Goal: Task Accomplishment & Management: Use online tool/utility

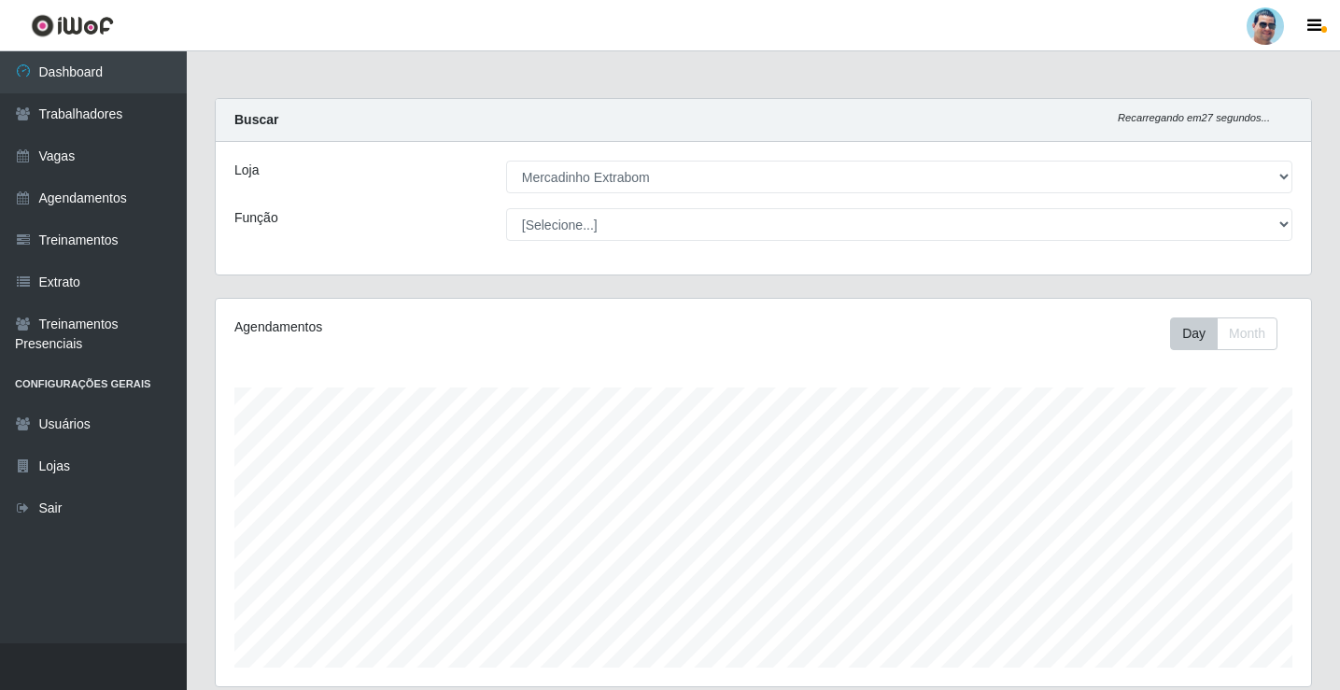
select select "175"
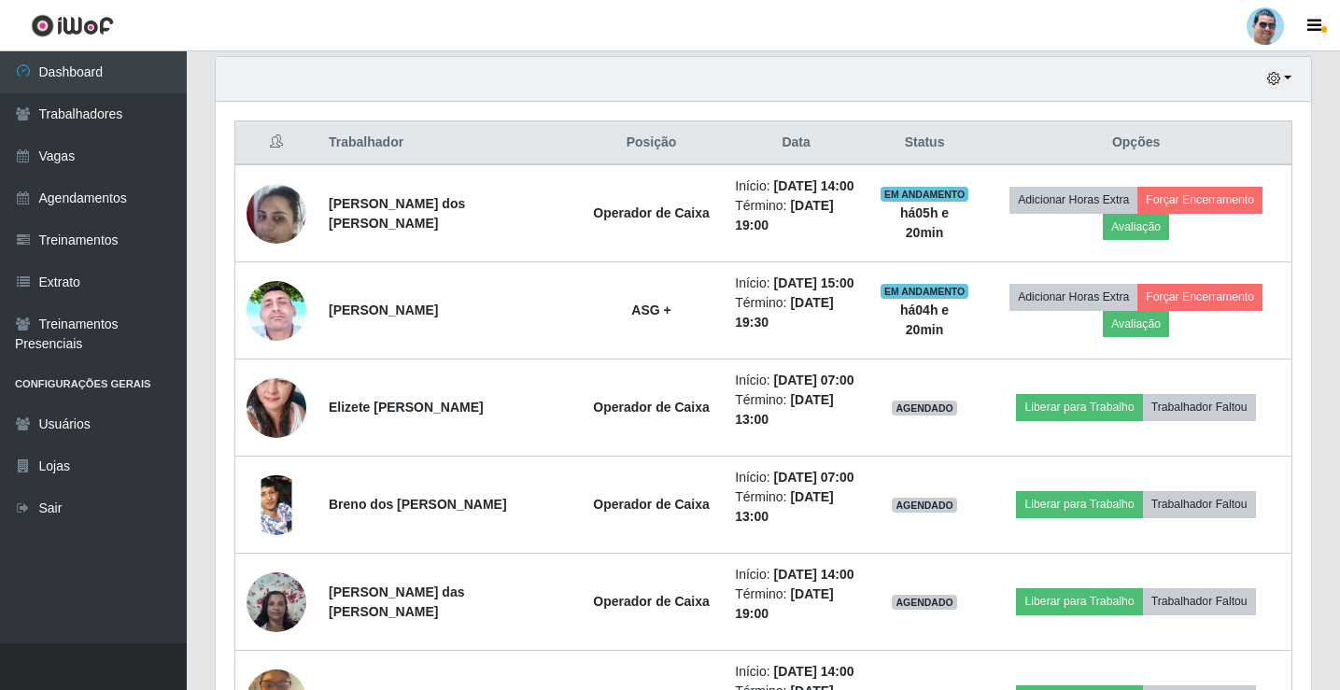
scroll to position [388, 1095]
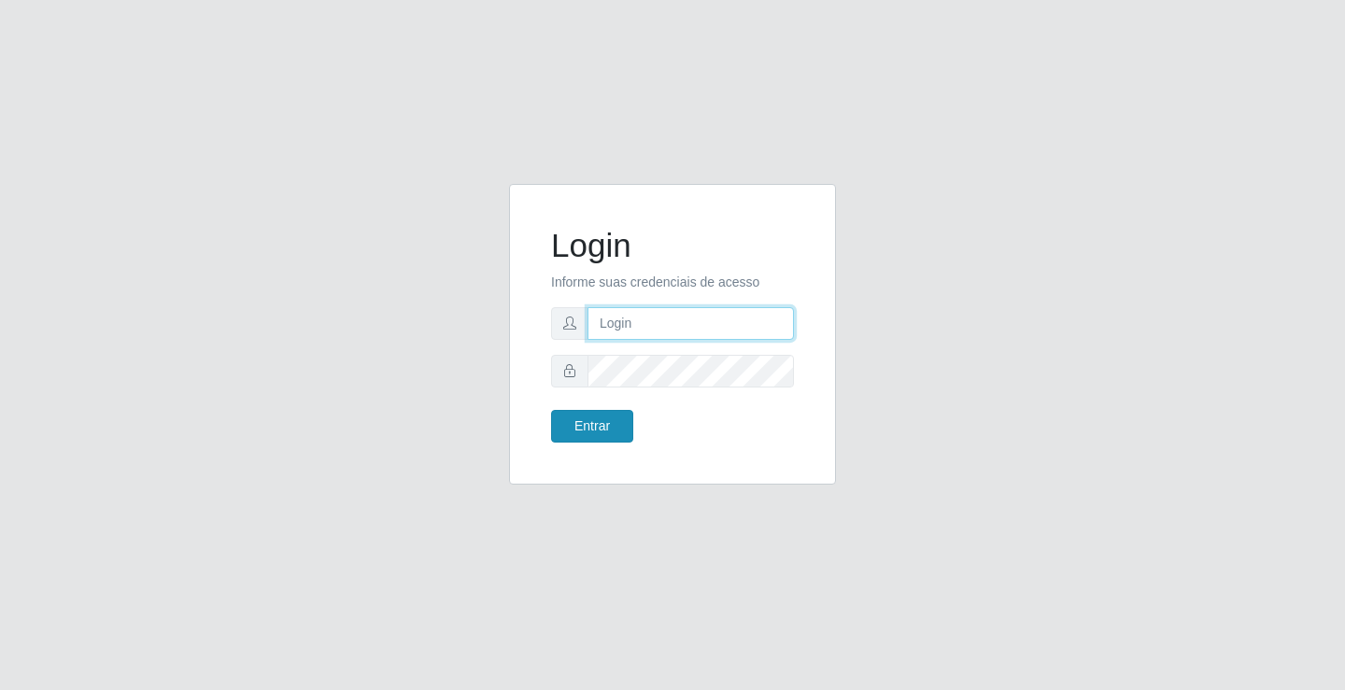
type input "[EMAIL_ADDRESS][DOMAIN_NAME]"
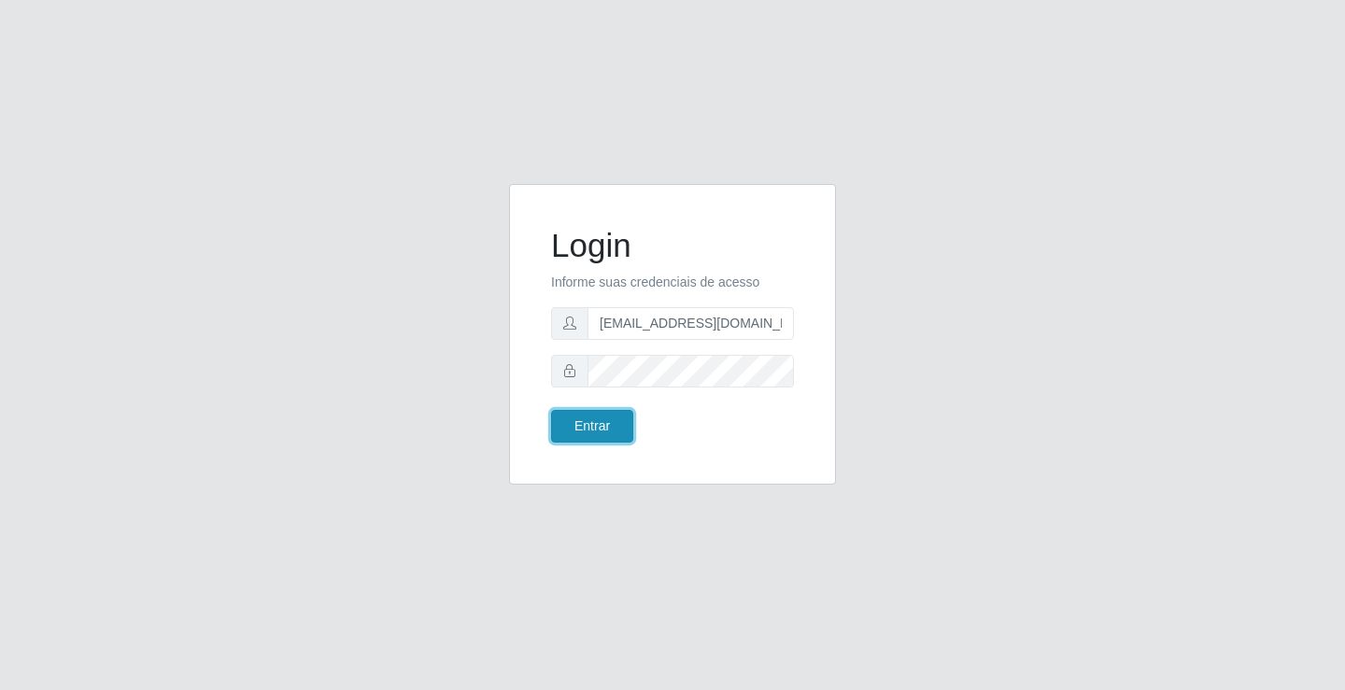
click at [575, 417] on button "Entrar" at bounding box center [592, 426] width 82 height 33
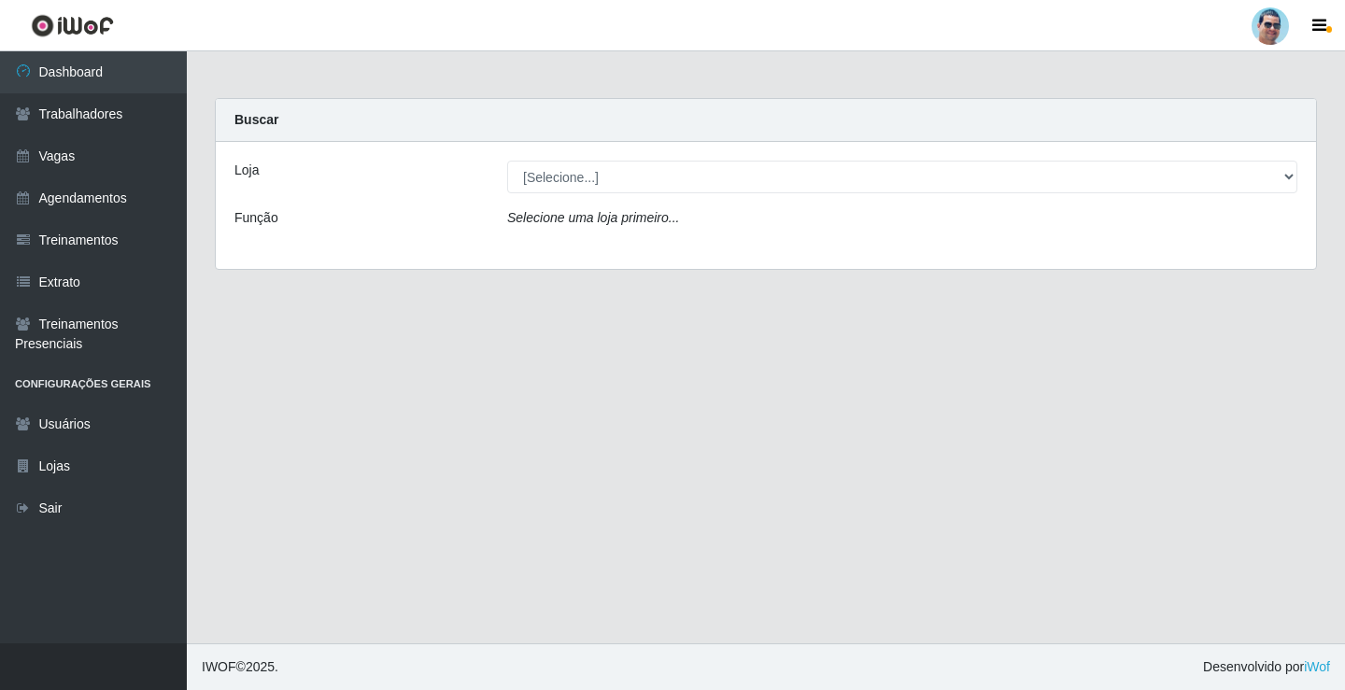
click at [579, 193] on div "Loja [Selecione...] Mercadinho Extrabom Função Selecione uma loja primeiro..." at bounding box center [766, 205] width 1100 height 127
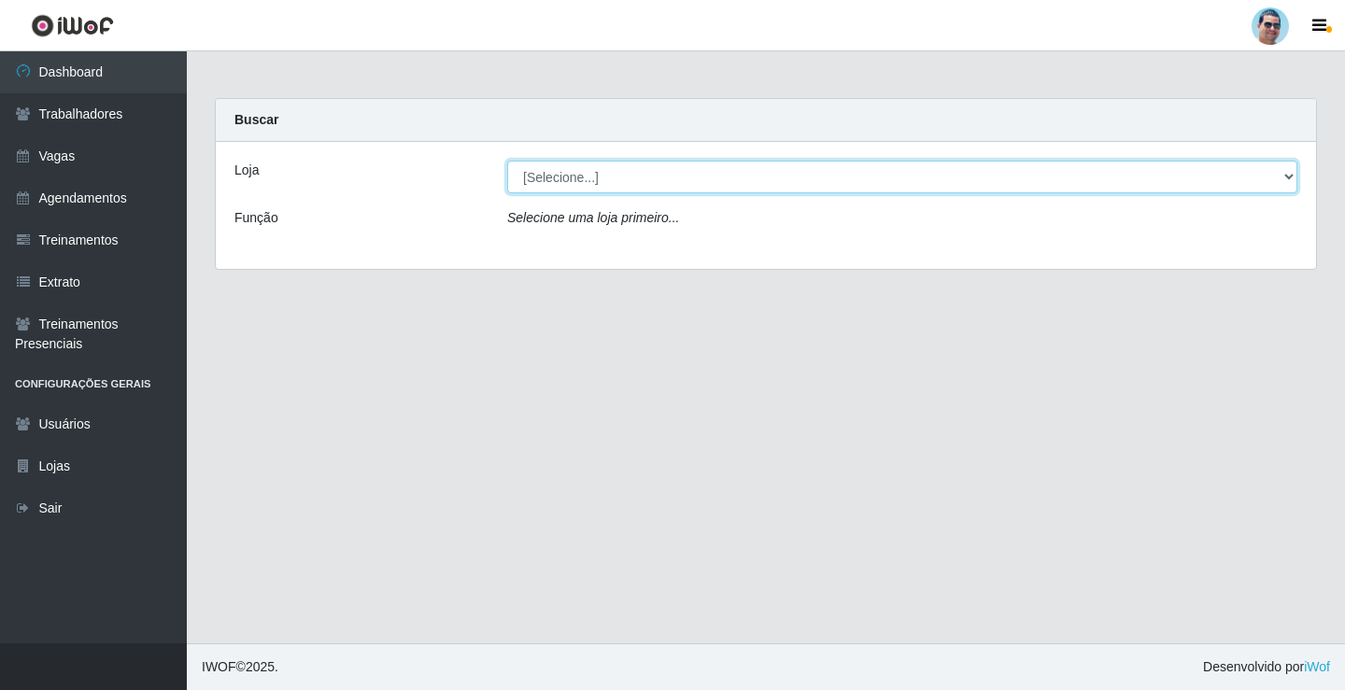
click at [731, 179] on select "[Selecione...] Mercadinho Extrabom" at bounding box center [902, 177] width 790 height 33
select select "175"
click at [507, 161] on select "[Selecione...] Mercadinho Extrabom" at bounding box center [902, 177] width 790 height 33
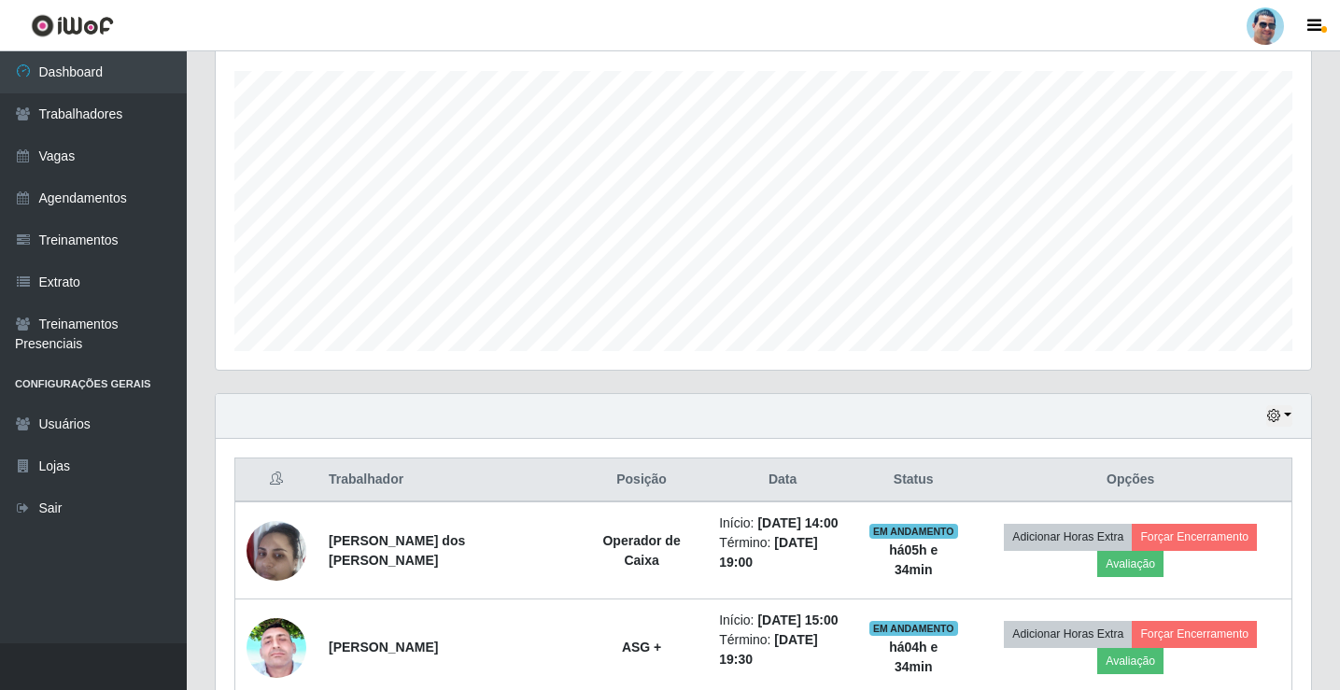
scroll to position [388, 1095]
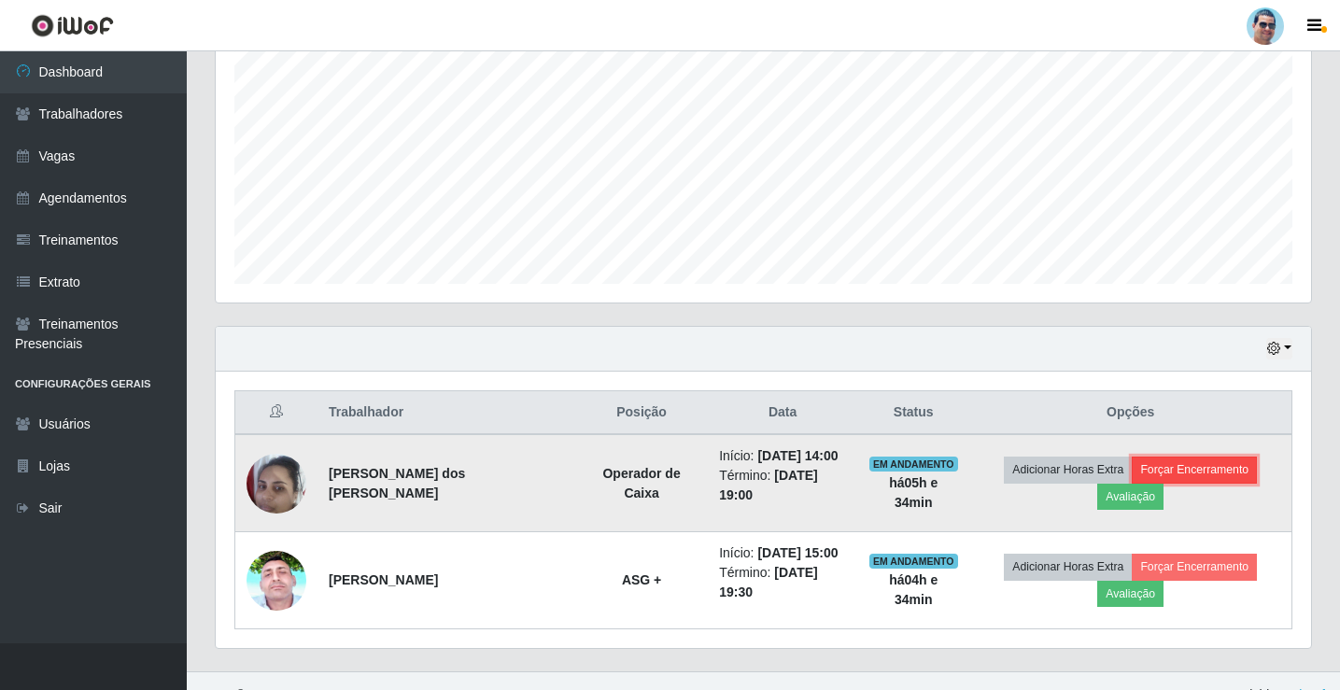
click at [1132, 483] on button "Forçar Encerramento" at bounding box center [1194, 470] width 125 height 26
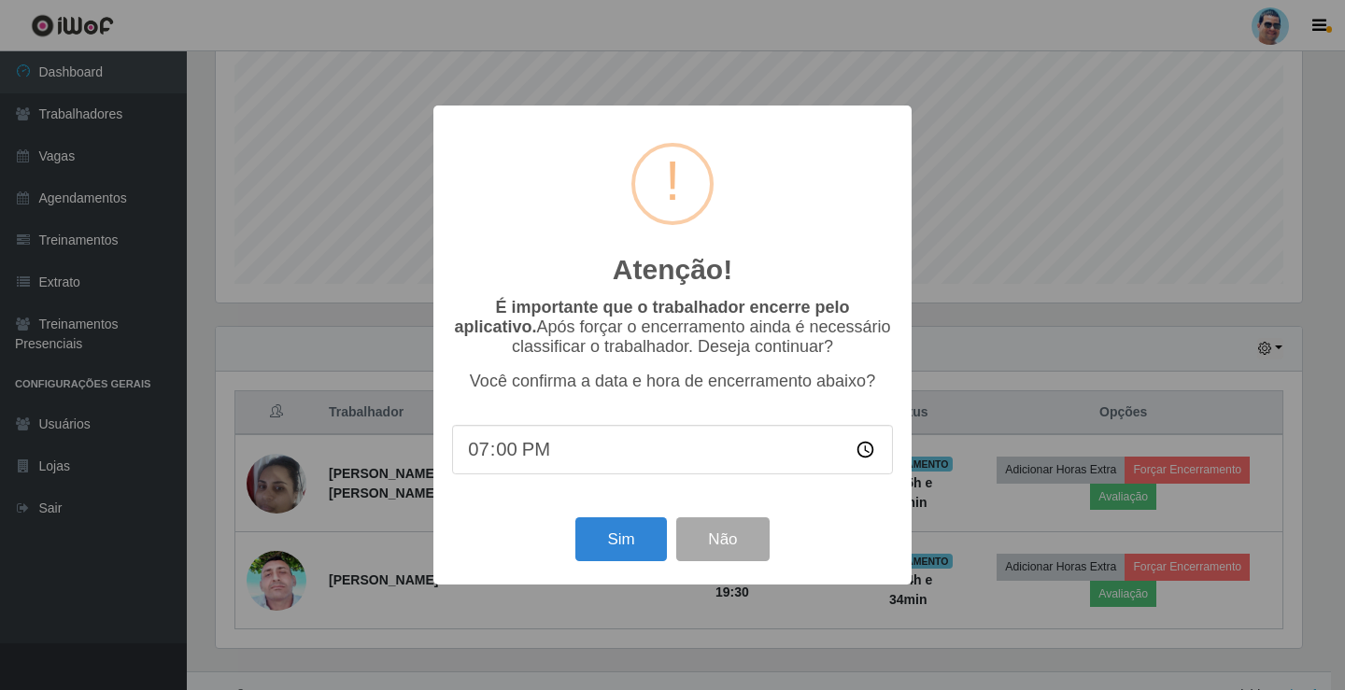
click at [507, 462] on input "19:00" at bounding box center [672, 449] width 441 height 49
type input "19:15"
click at [611, 548] on button "Sim" at bounding box center [620, 539] width 91 height 44
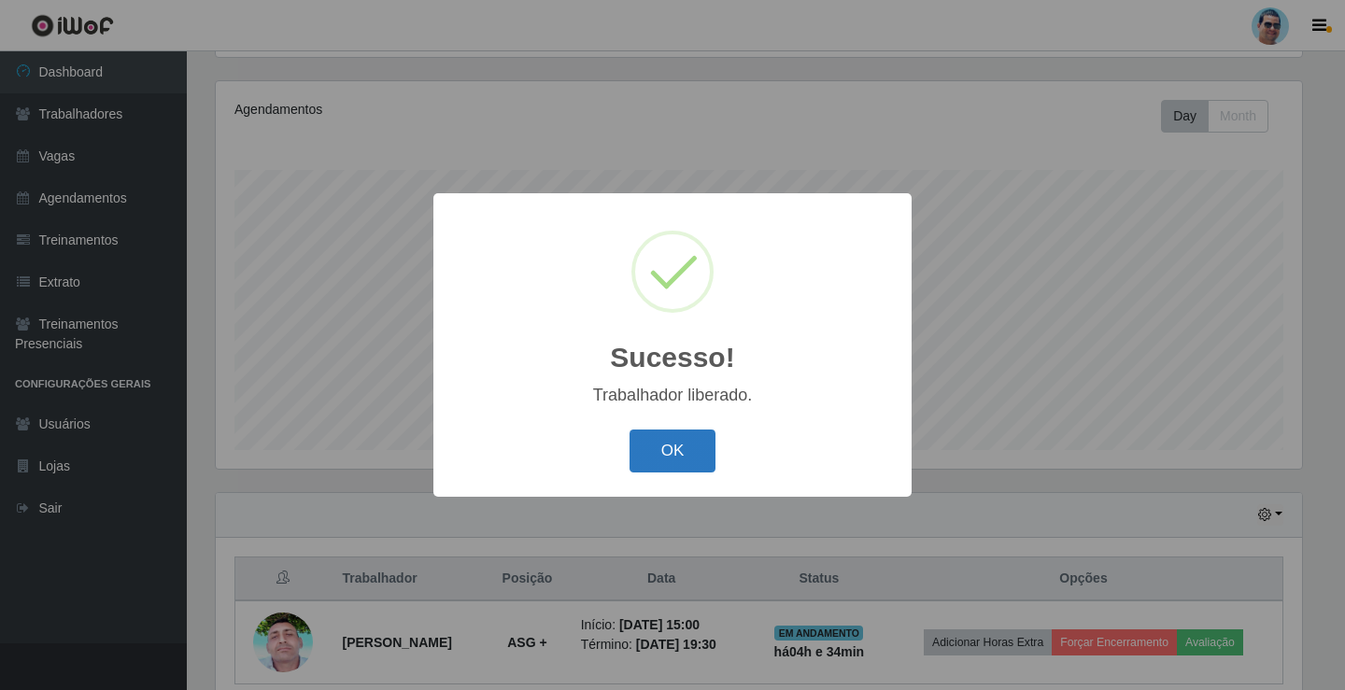
click at [673, 434] on button "OK" at bounding box center [672, 452] width 87 height 44
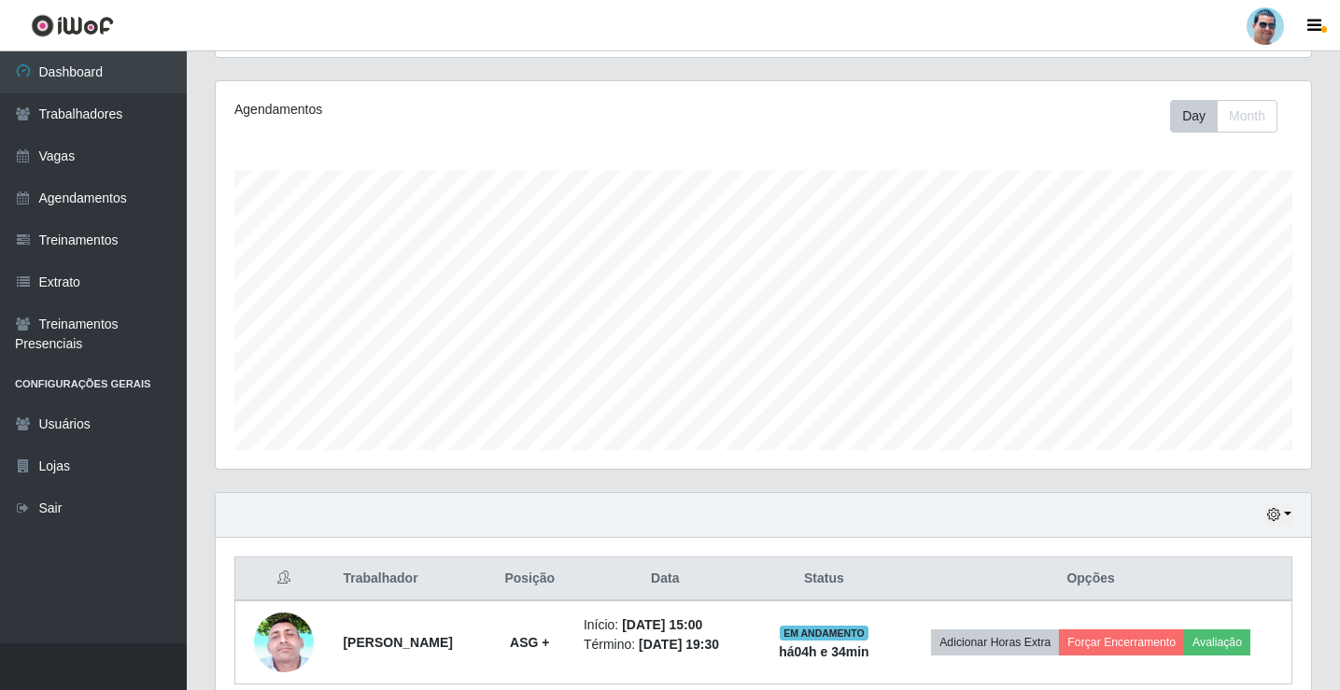
scroll to position [301, 0]
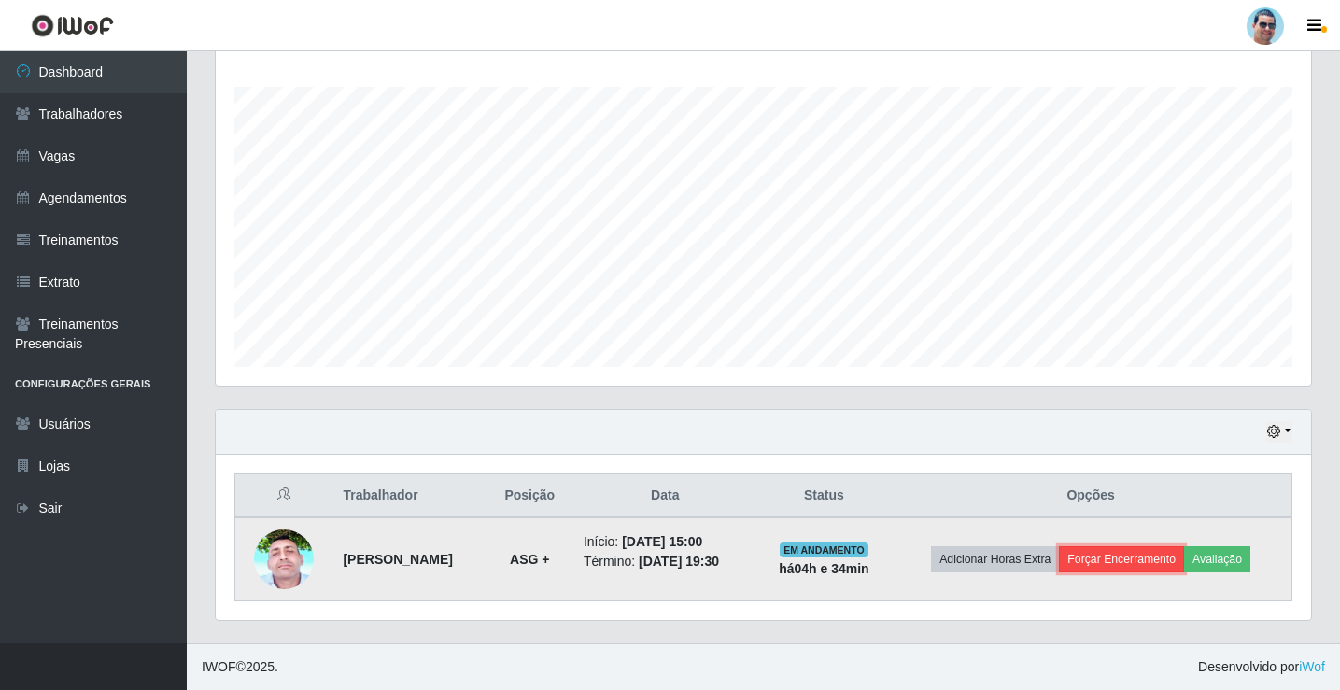
click at [1111, 564] on button "Forçar Encerramento" at bounding box center [1121, 559] width 125 height 26
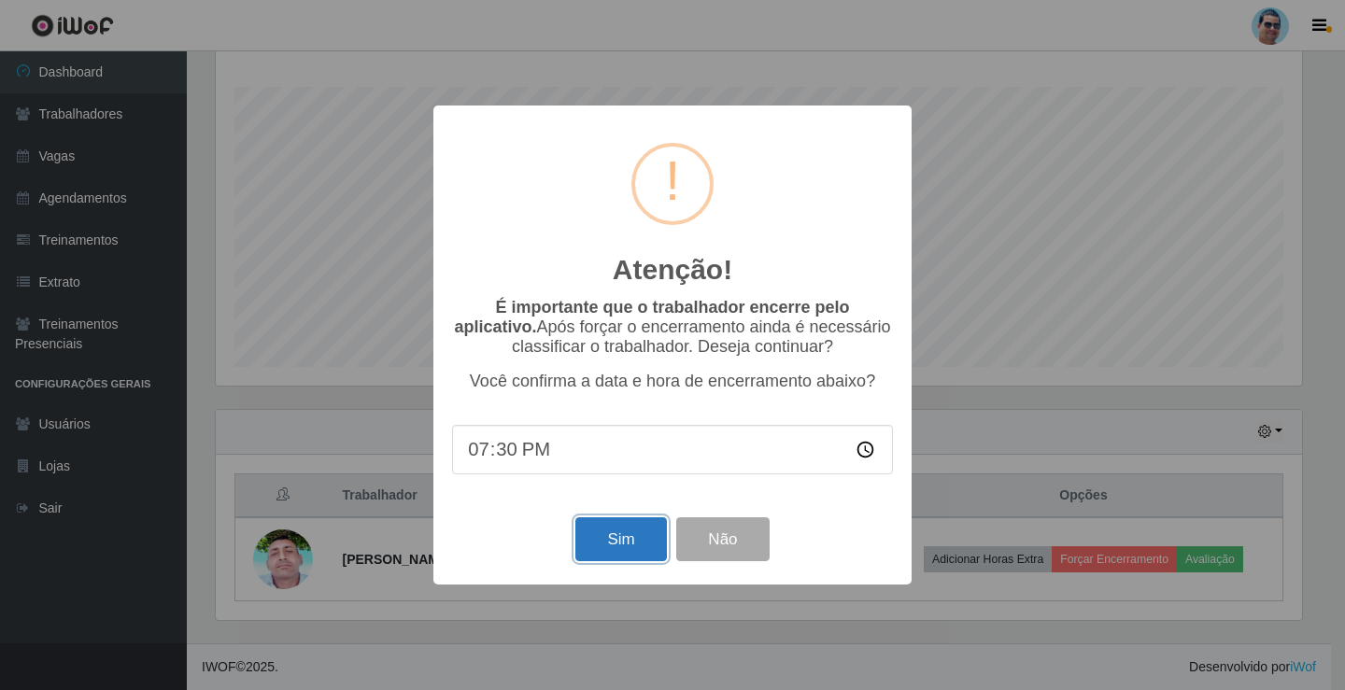
click at [619, 561] on button "Sim" at bounding box center [620, 539] width 91 height 44
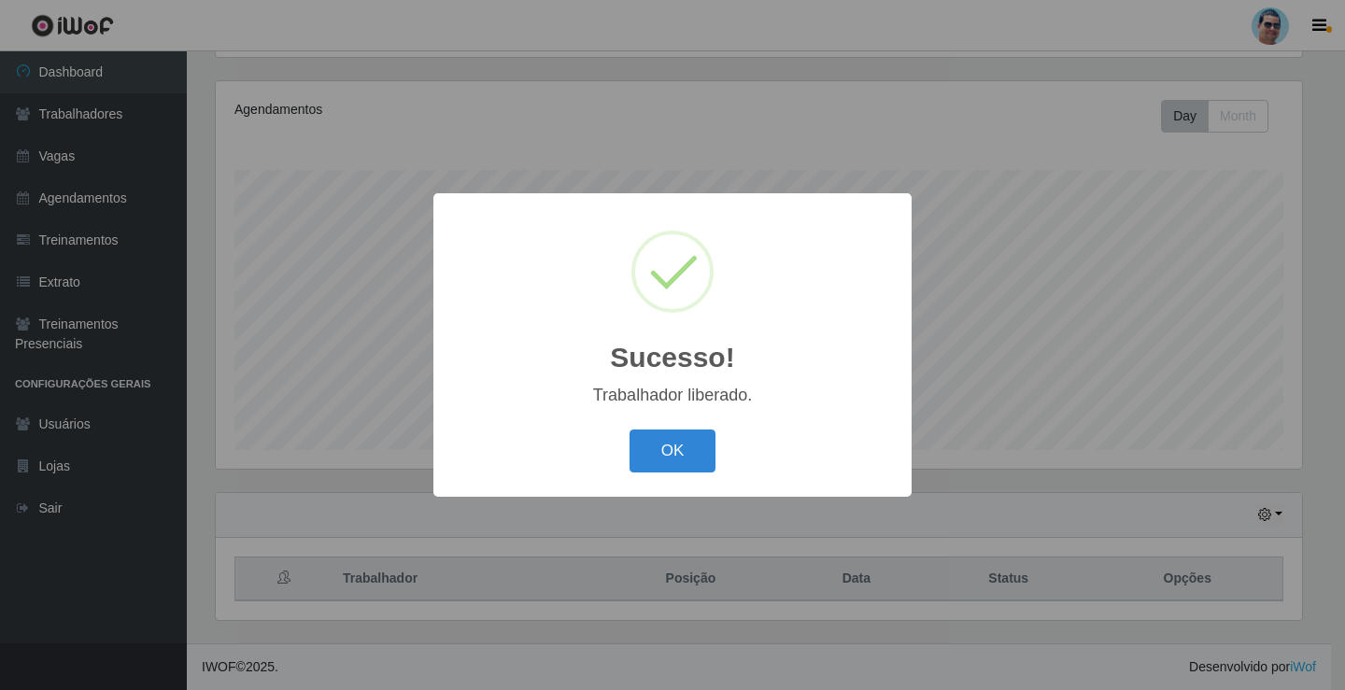
click at [670, 486] on div "Sucesso! × Trabalhador liberado. OK Cancel" at bounding box center [672, 344] width 478 height 303
click at [685, 473] on button "OK" at bounding box center [672, 452] width 87 height 44
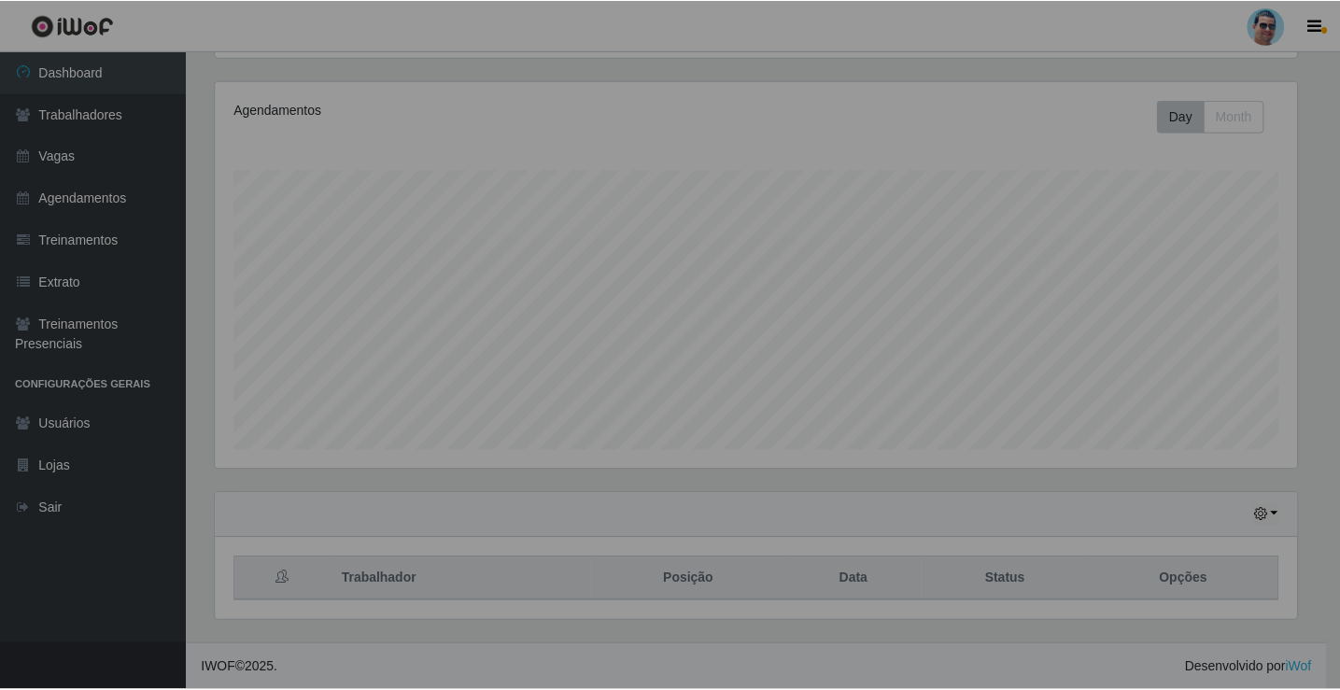
scroll to position [933514, 932806]
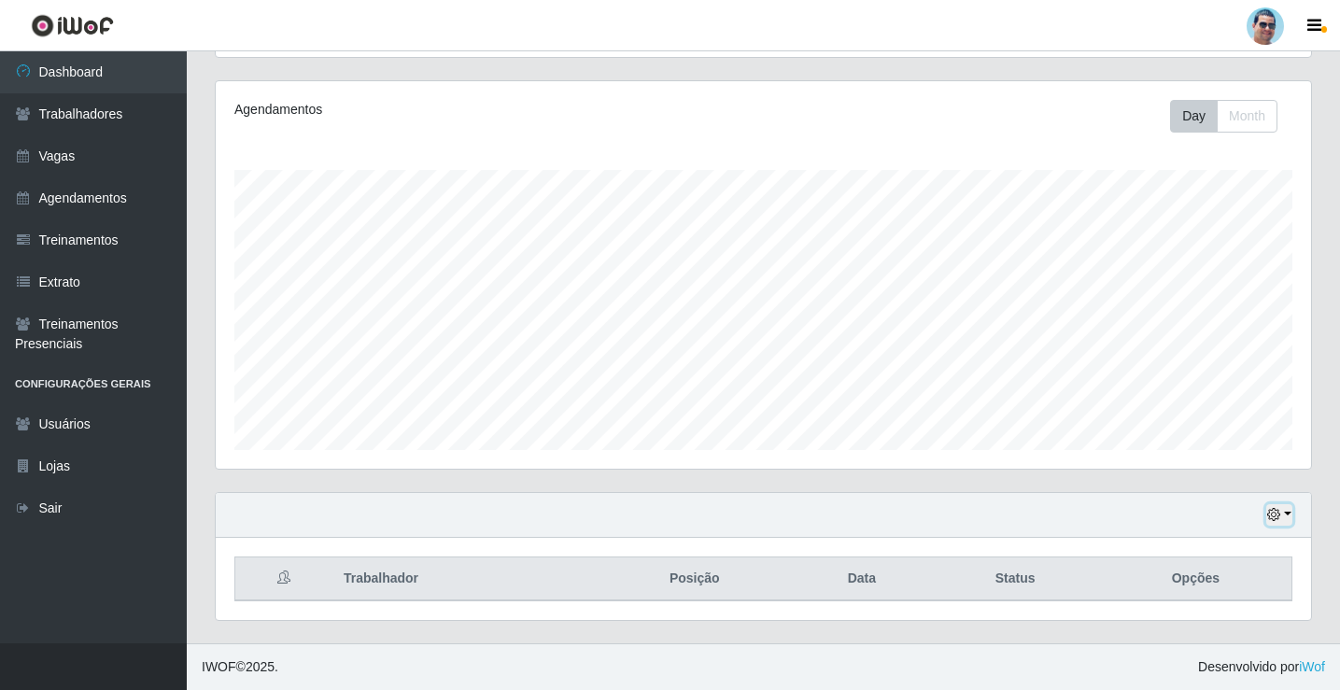
click at [1279, 519] on icon "button" at bounding box center [1273, 514] width 13 height 13
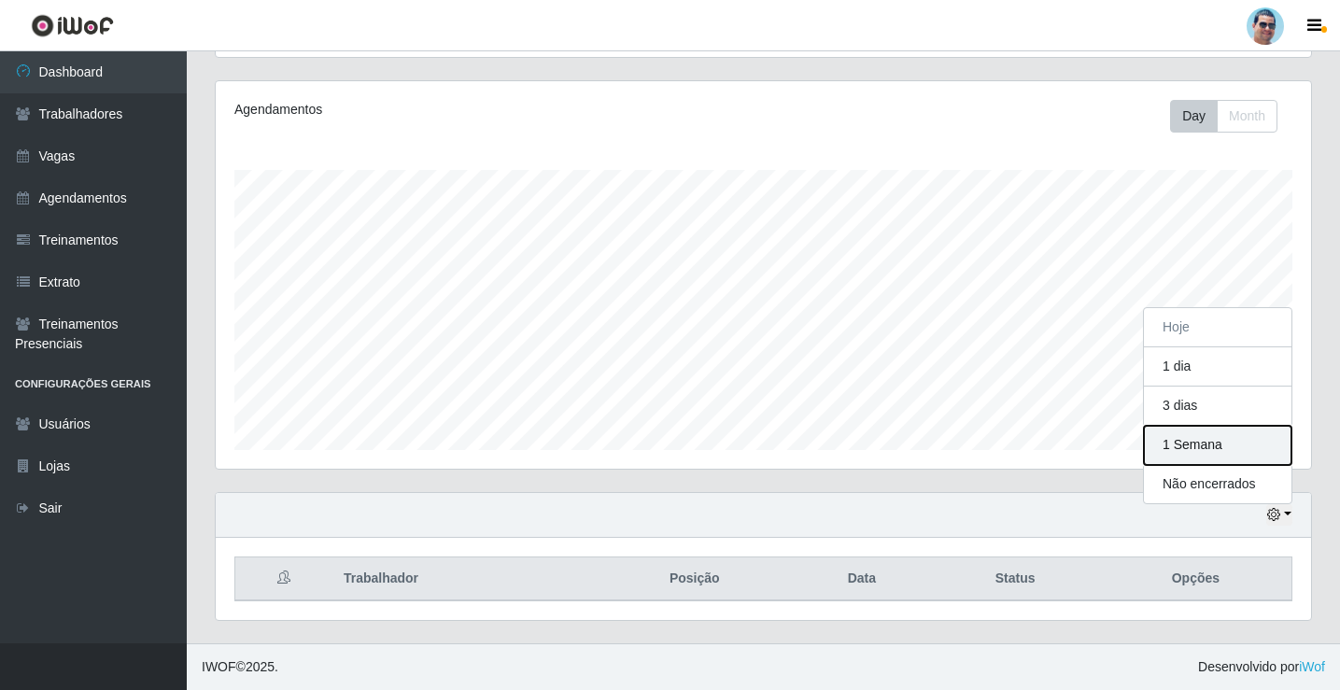
click at [1180, 438] on button "1 Semana" at bounding box center [1218, 445] width 148 height 39
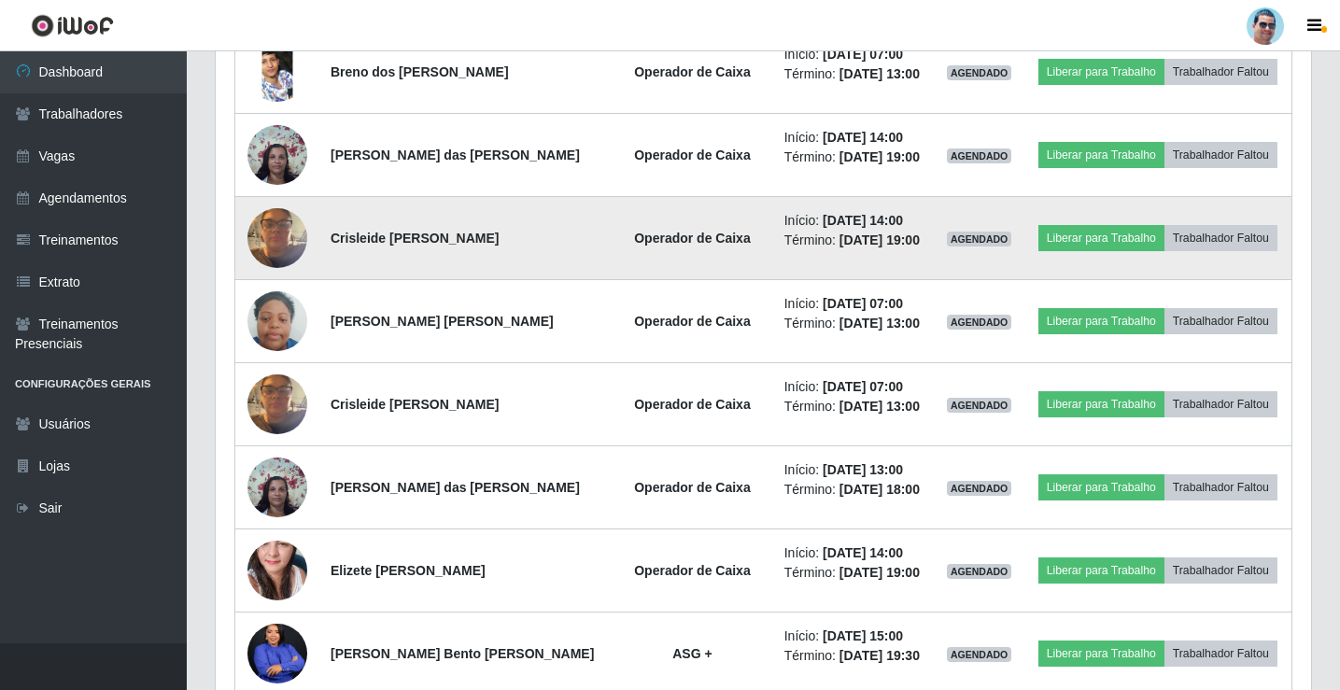
scroll to position [1058, 0]
